Goal: Go to known website: Go to known website

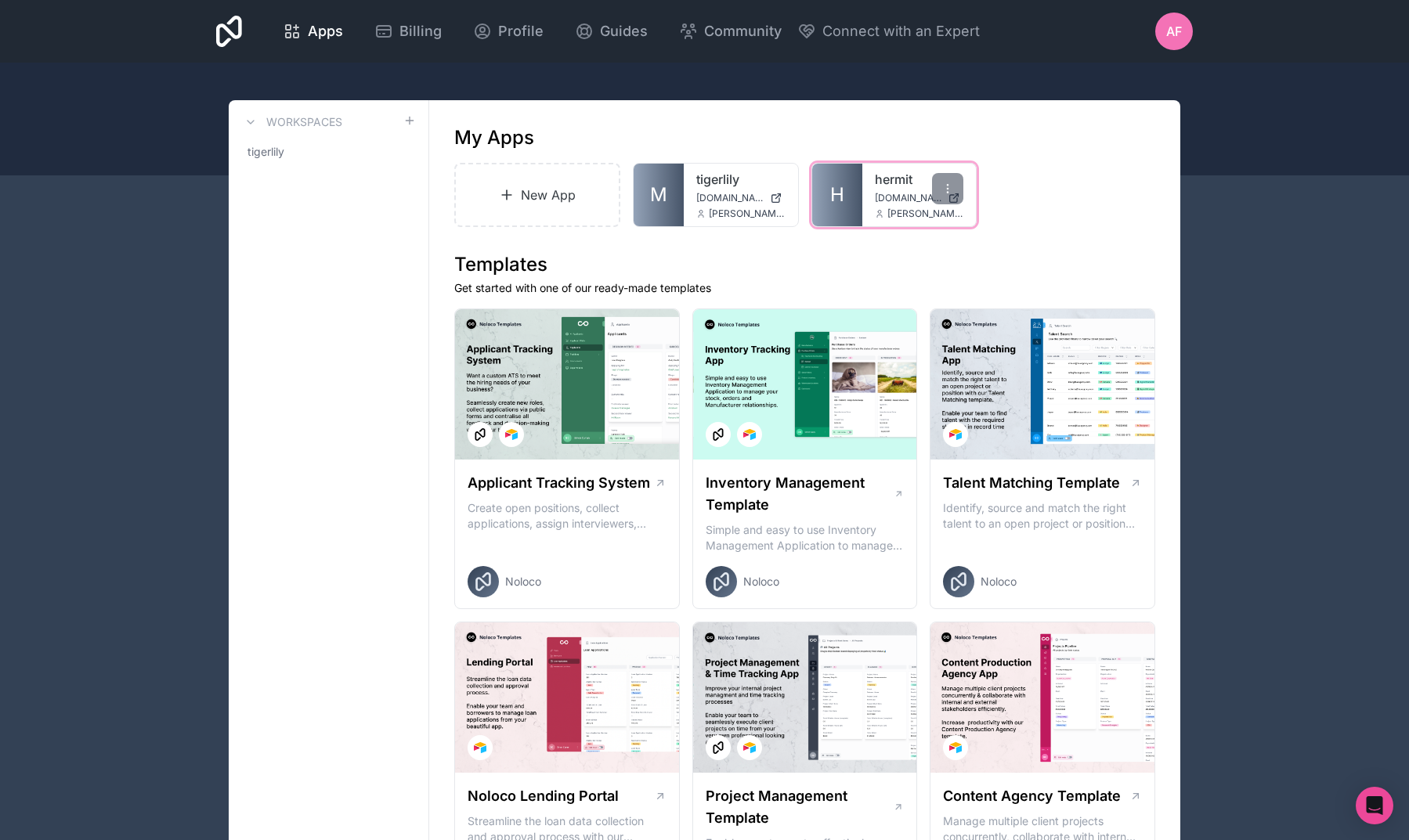
click at [879, 210] on icon at bounding box center [880, 213] width 9 height 9
click at [831, 202] on span "H" at bounding box center [837, 194] width 14 height 25
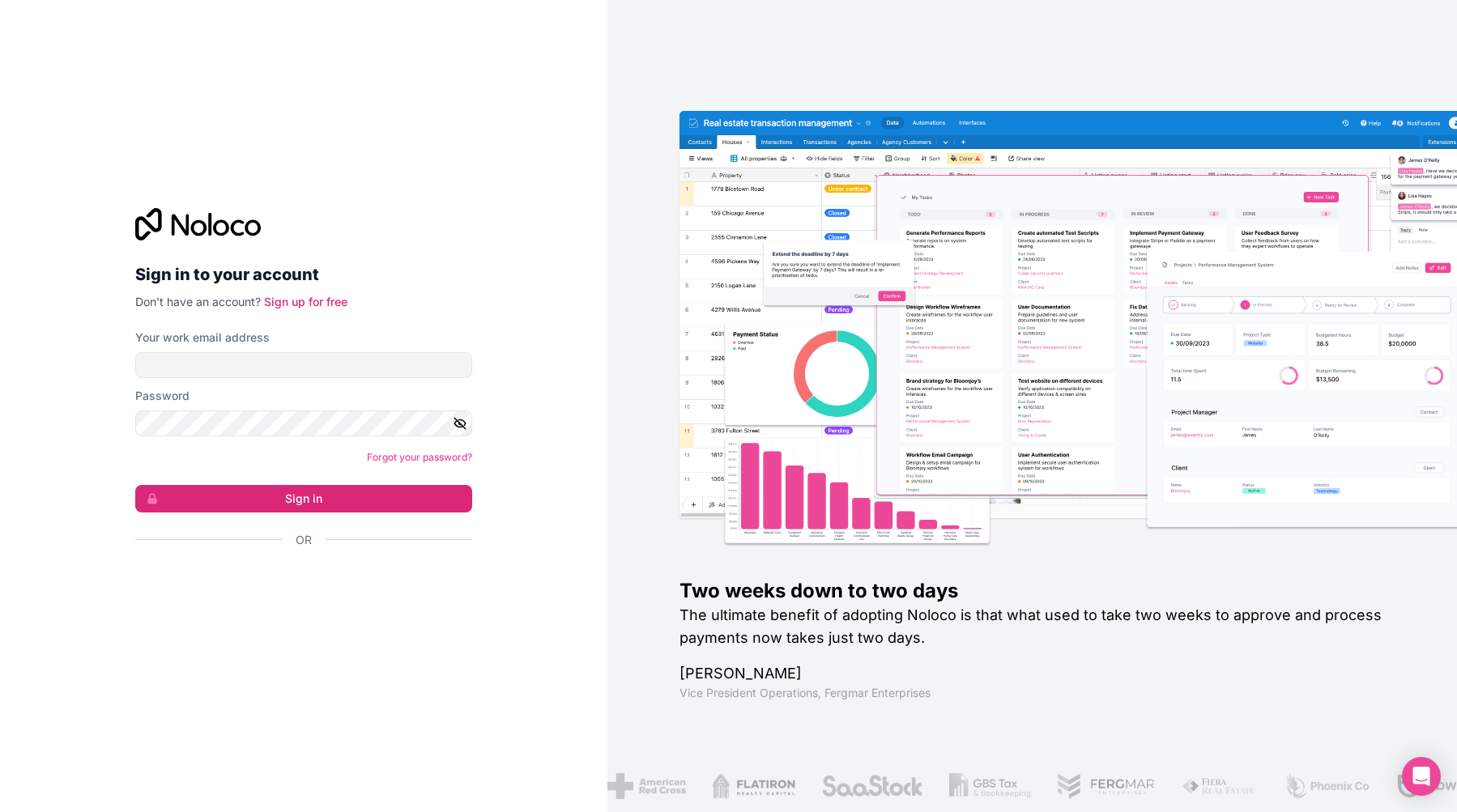
click at [340, 579] on div "Sign in with Google. Opens in new tab" at bounding box center [296, 584] width 324 height 36
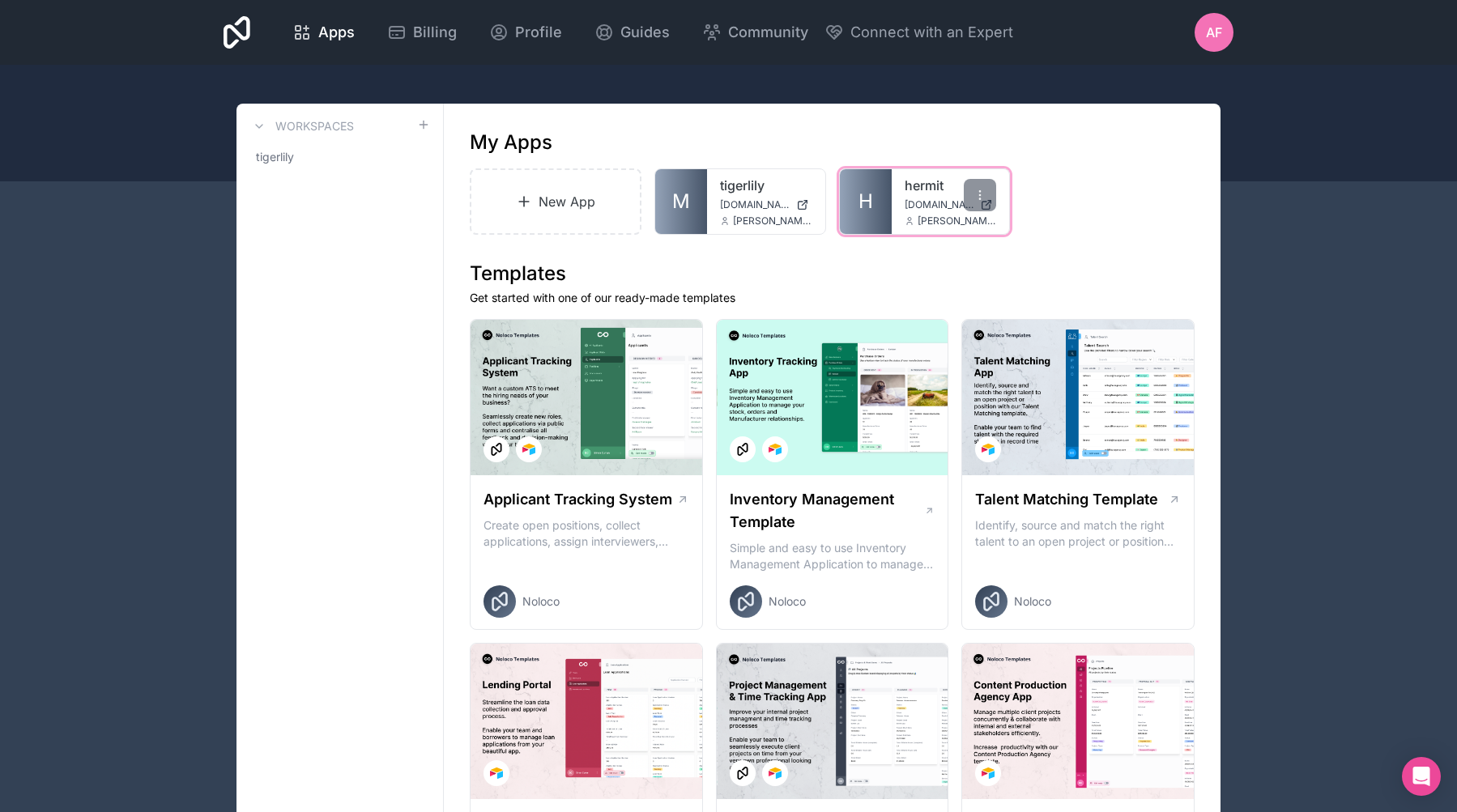
click at [873, 199] on link "H" at bounding box center [865, 201] width 52 height 65
